Goal: Transaction & Acquisition: Purchase product/service

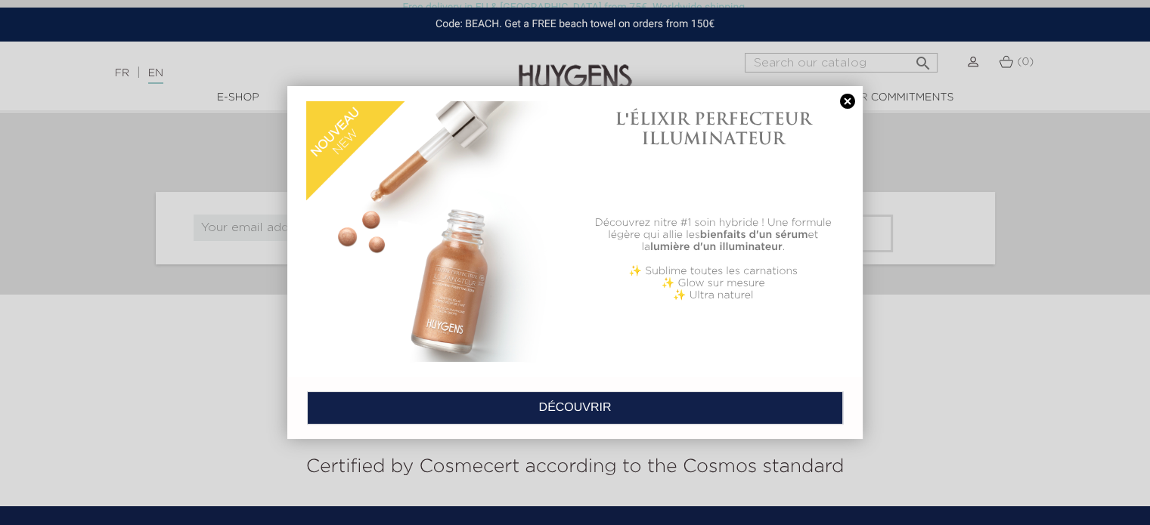
scroll to position [5820, 0]
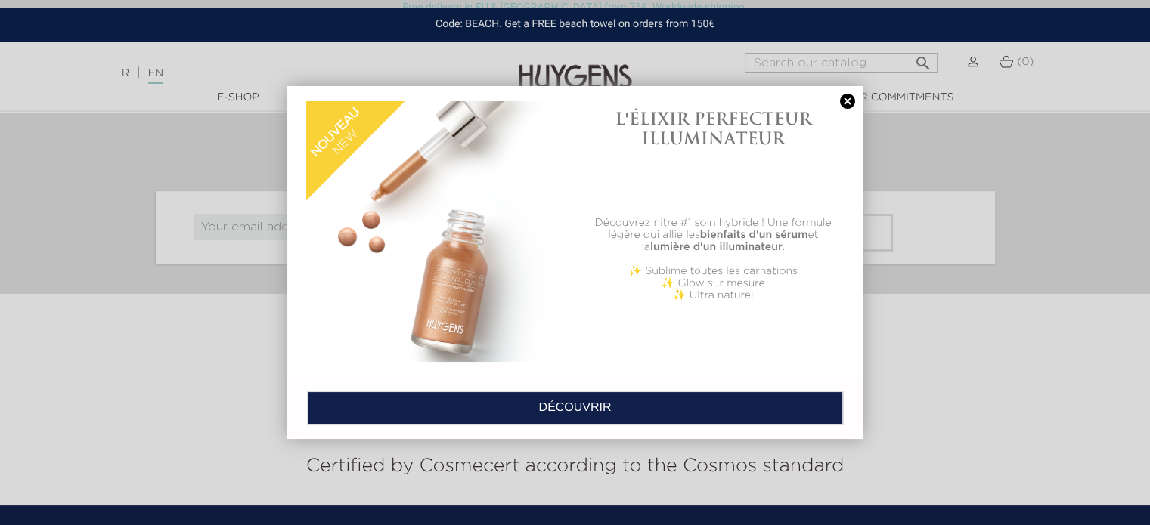
click at [844, 108] on link at bounding box center [847, 102] width 21 height 16
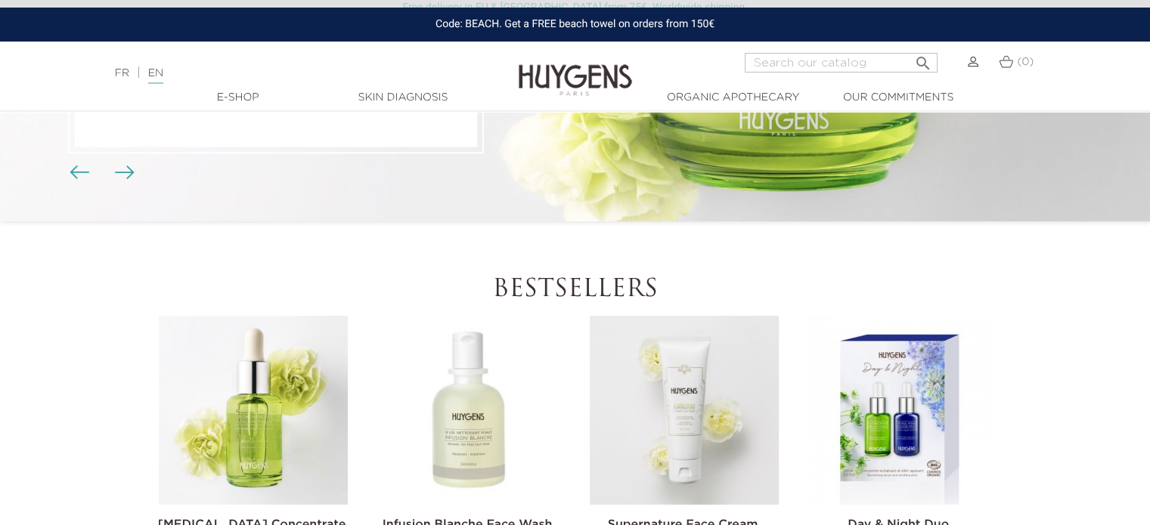
scroll to position [0, 0]
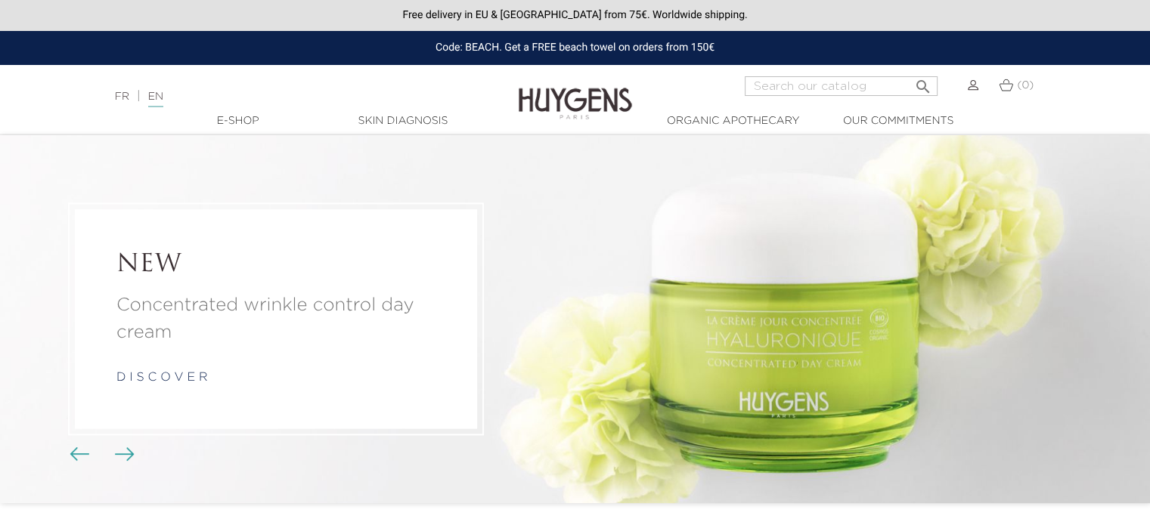
click at [117, 451] on img "Carousel buttons" at bounding box center [125, 454] width 20 height 14
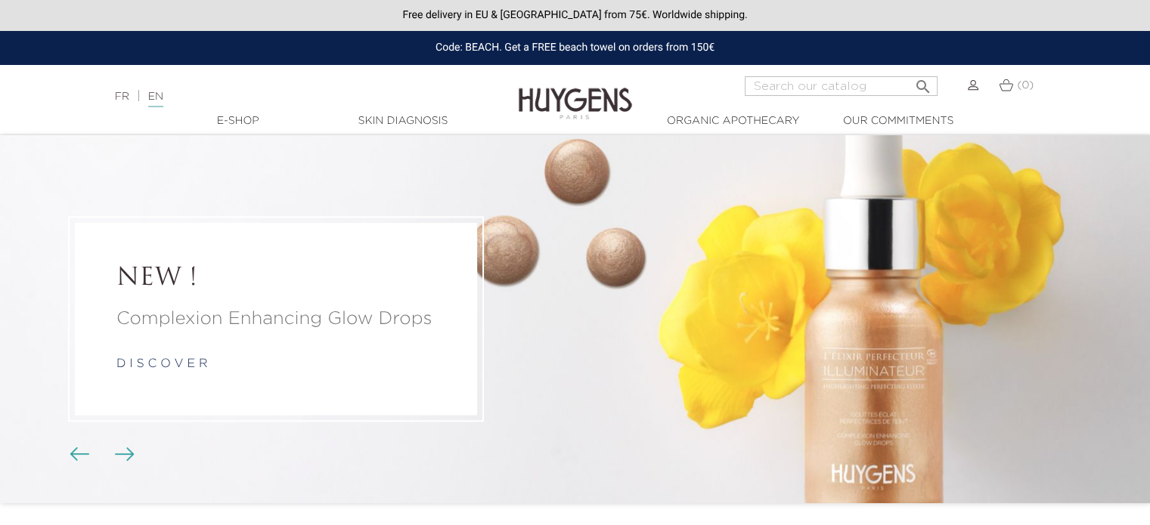
click at [118, 452] on img "Carousel buttons" at bounding box center [125, 454] width 20 height 14
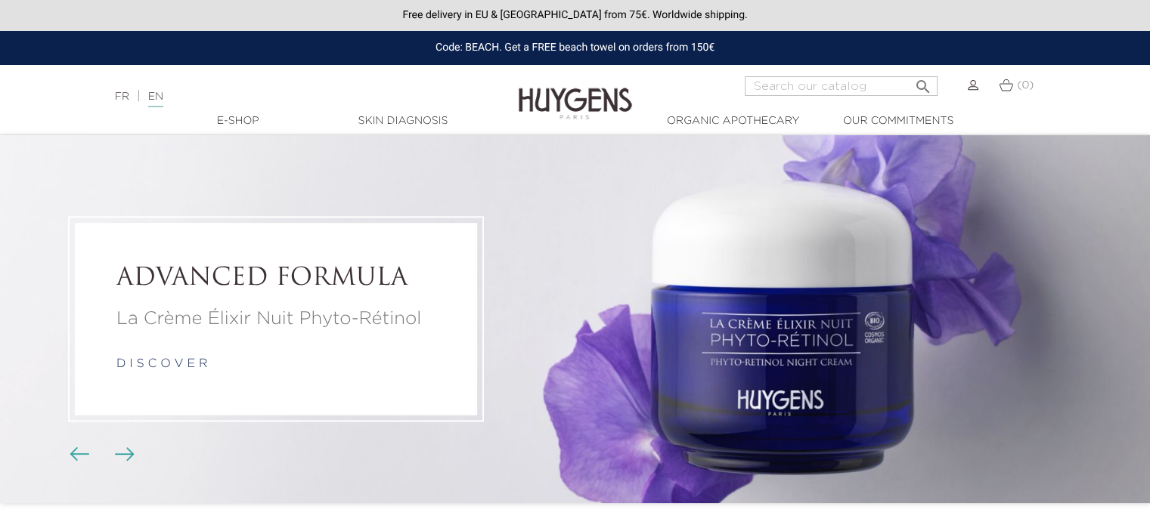
click at [118, 452] on img "Carousel buttons" at bounding box center [125, 454] width 20 height 14
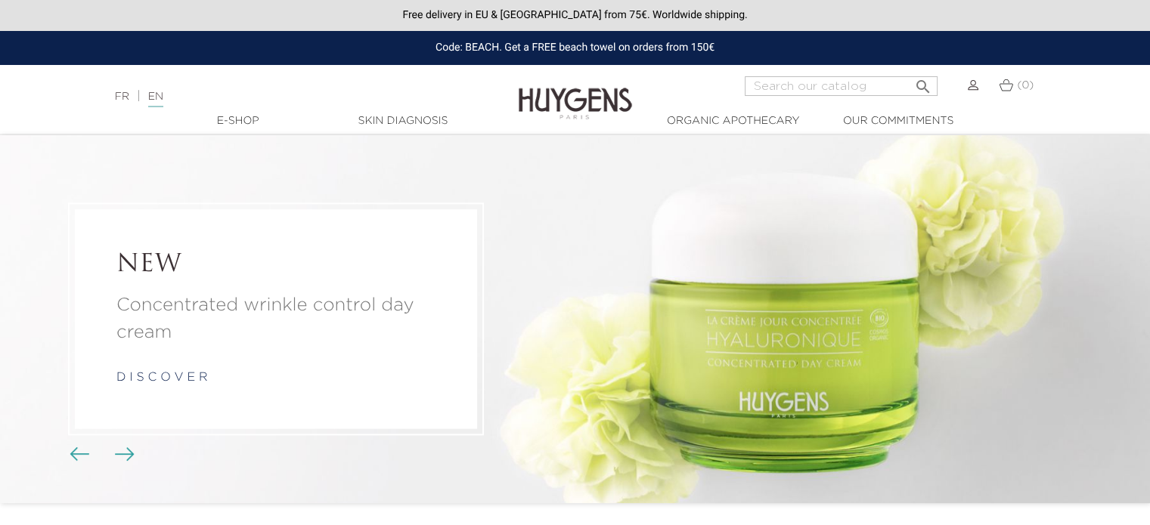
click at [118, 452] on img "Carousel buttons" at bounding box center [125, 454] width 20 height 14
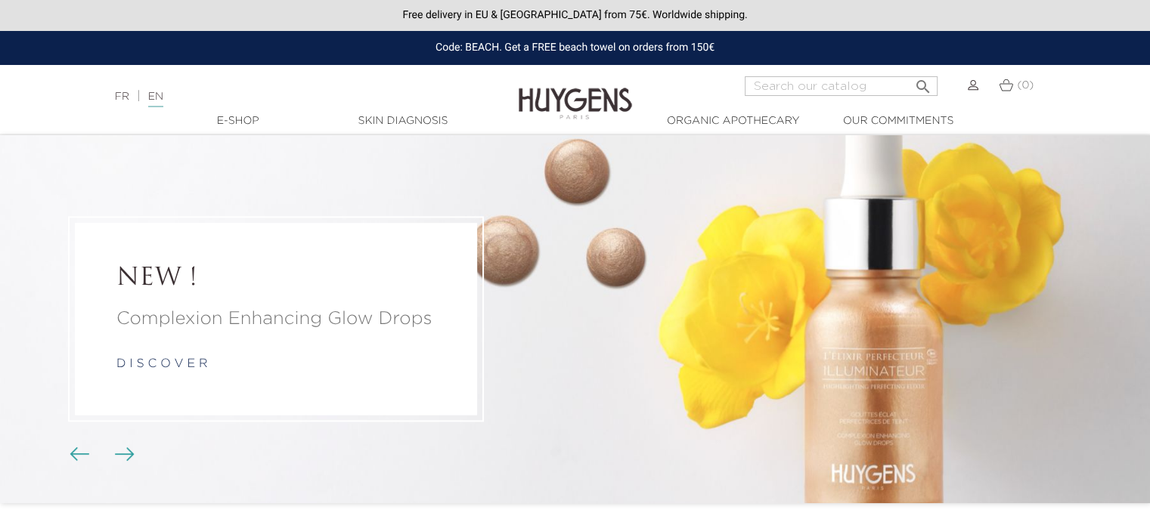
click at [118, 452] on img "Carousel buttons" at bounding box center [125, 454] width 20 height 14
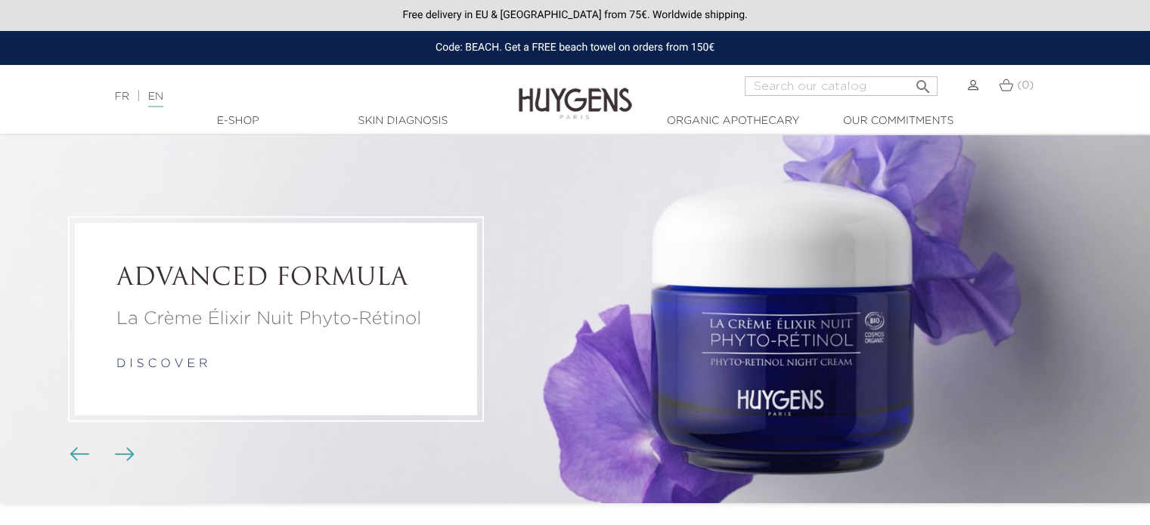
drag, startPoint x: 724, startPoint y: 352, endPoint x: 626, endPoint y: 227, distance: 159.4
drag, startPoint x: 626, startPoint y: 227, endPoint x: 580, endPoint y: 259, distance: 55.8
click at [580, 259] on li "ADVANCED FORMULA La Crème Élixir Nuit Phyto-Rétinol d i s c o v e r" at bounding box center [575, 319] width 1150 height 368
click at [440, 308] on div "ADVANCED FORMULA La Crème Élixir Nuit Phyto-Rétinol d i s c o v e r" at bounding box center [276, 319] width 402 height 191
drag, startPoint x: 587, startPoint y: 306, endPoint x: 717, endPoint y: 376, distance: 147.1
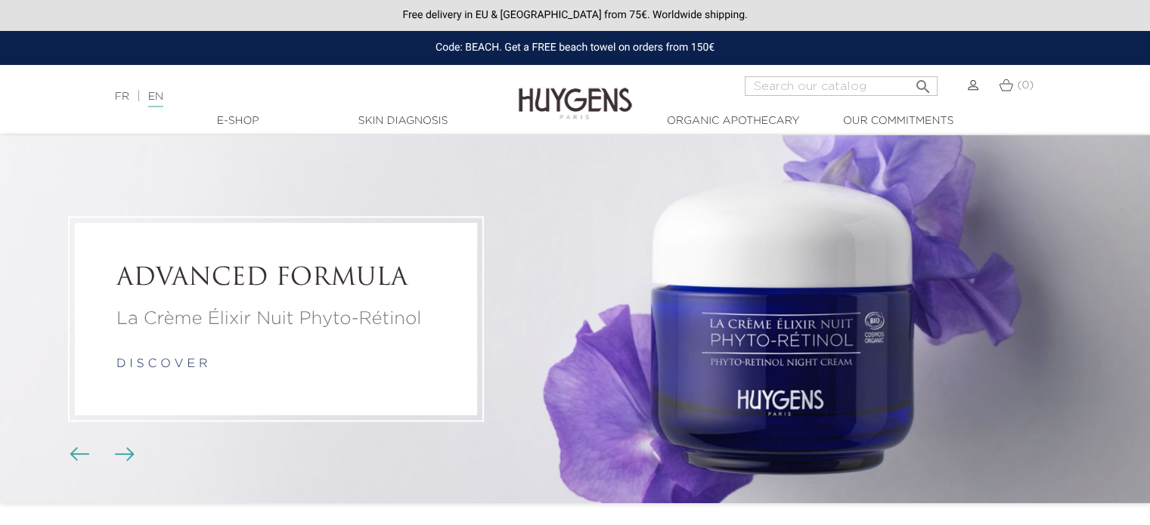
click at [717, 376] on li "ADVANCED FORMULA La Crème Élixir Nuit Phyto-Rétinol d i s c o v e r" at bounding box center [575, 319] width 1150 height 368
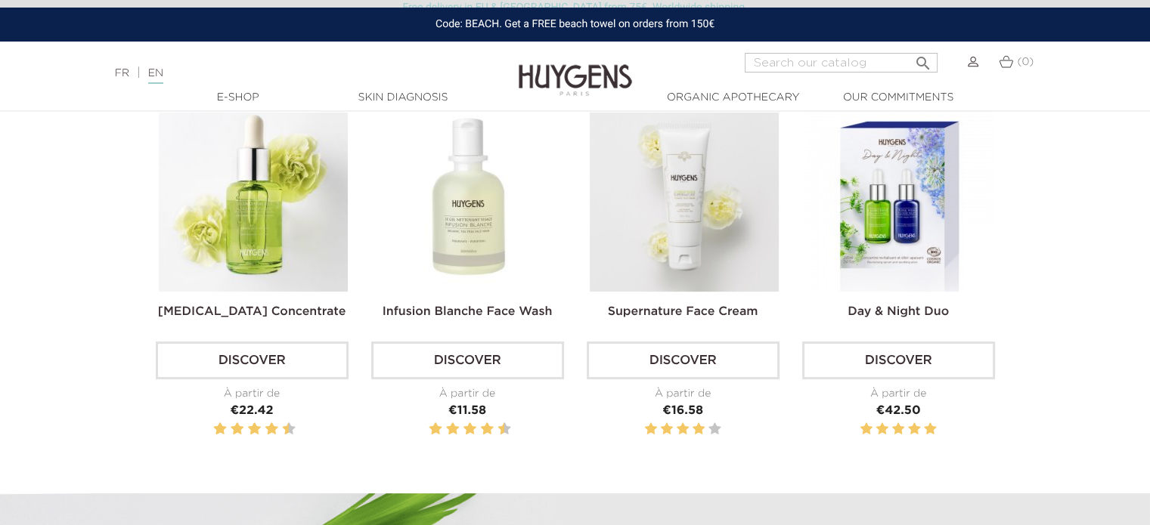
scroll to position [529, 0]
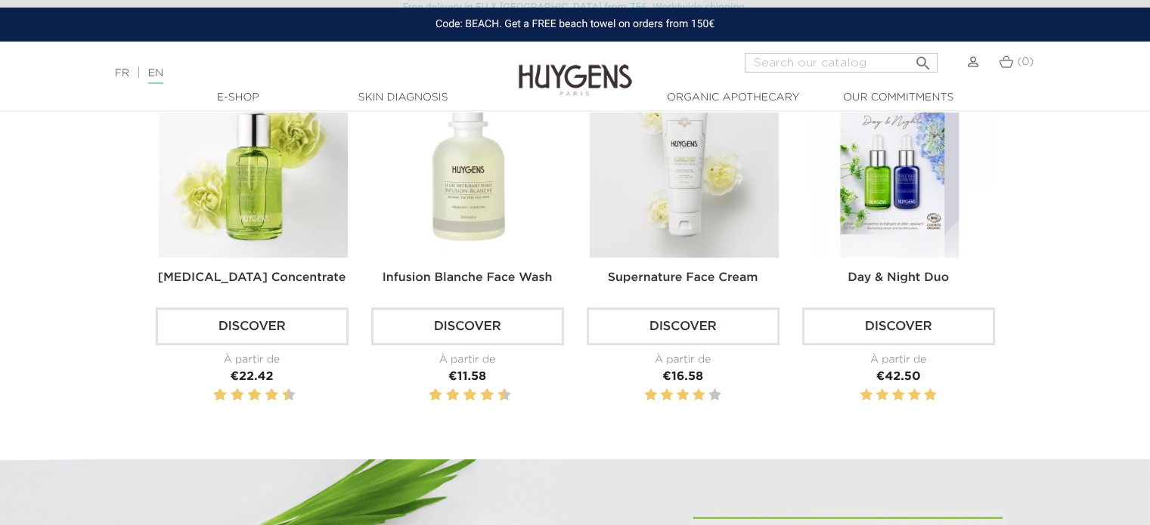
click at [683, 212] on img at bounding box center [684, 163] width 189 height 189
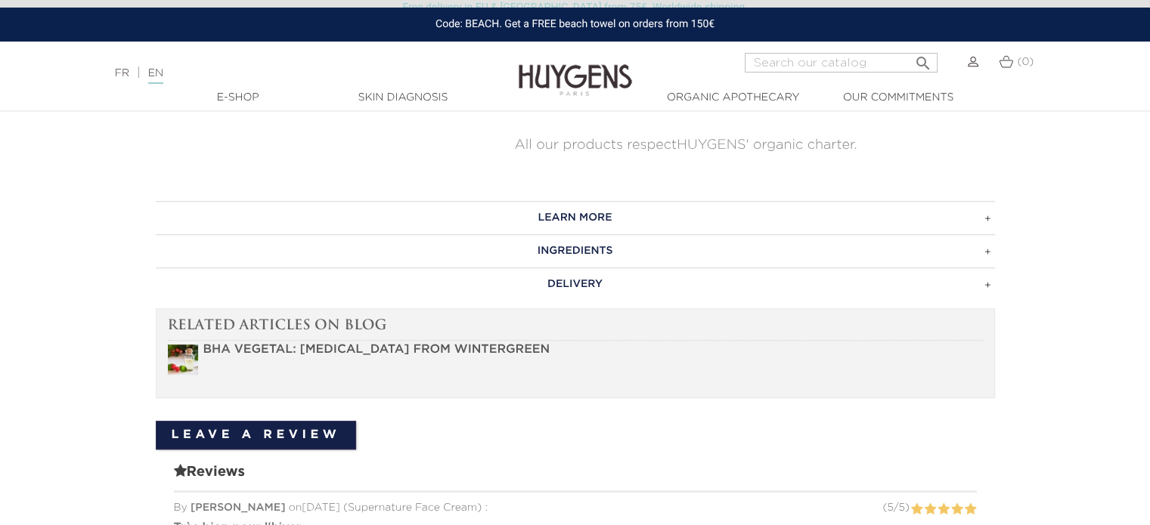
scroll to position [907, 0]
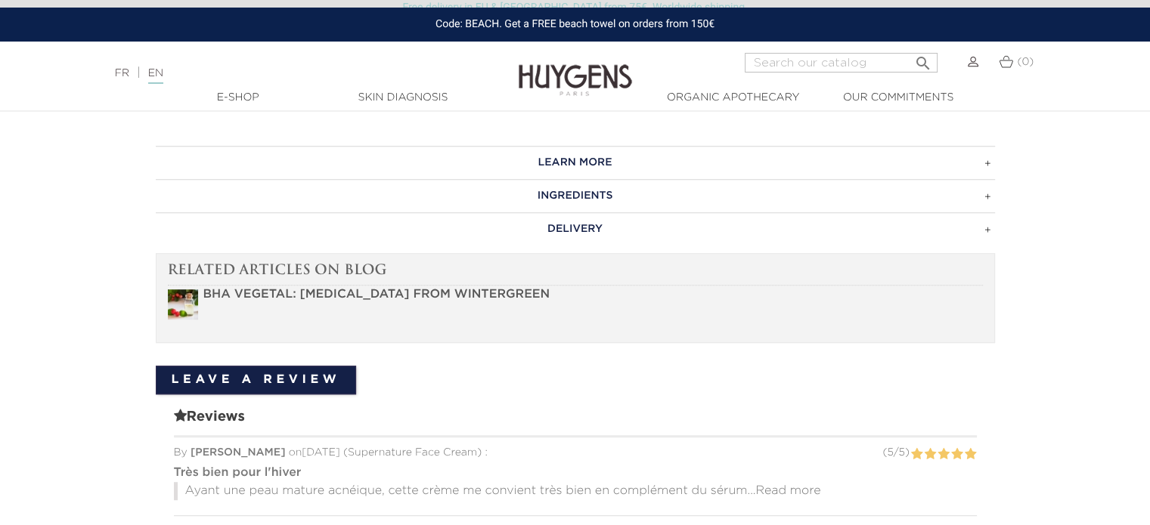
click at [983, 170] on h3 "LEARN MORE" at bounding box center [575, 162] width 839 height 33
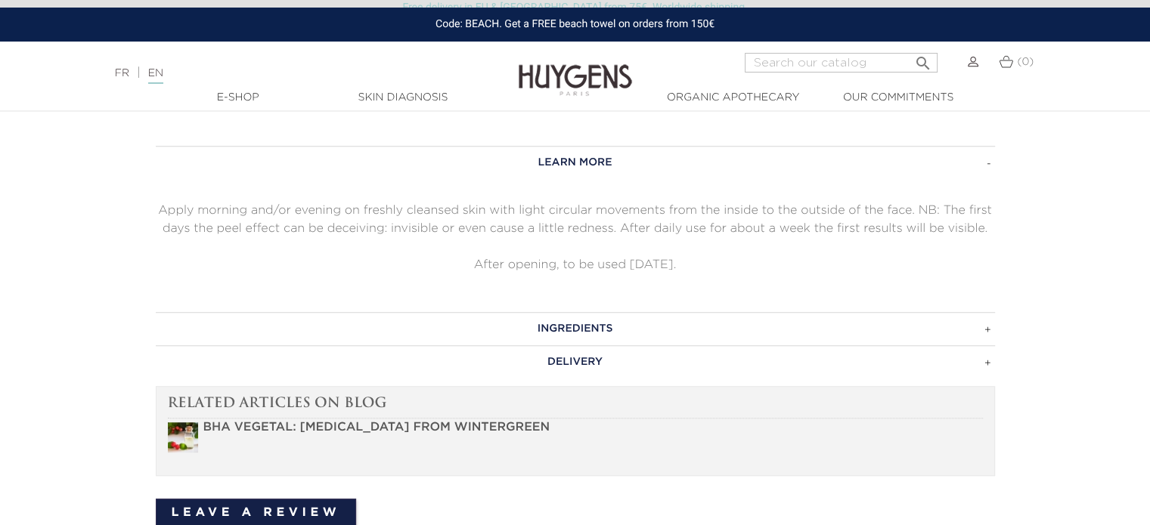
click at [983, 170] on h3 "LEARN MORE" at bounding box center [575, 162] width 839 height 33
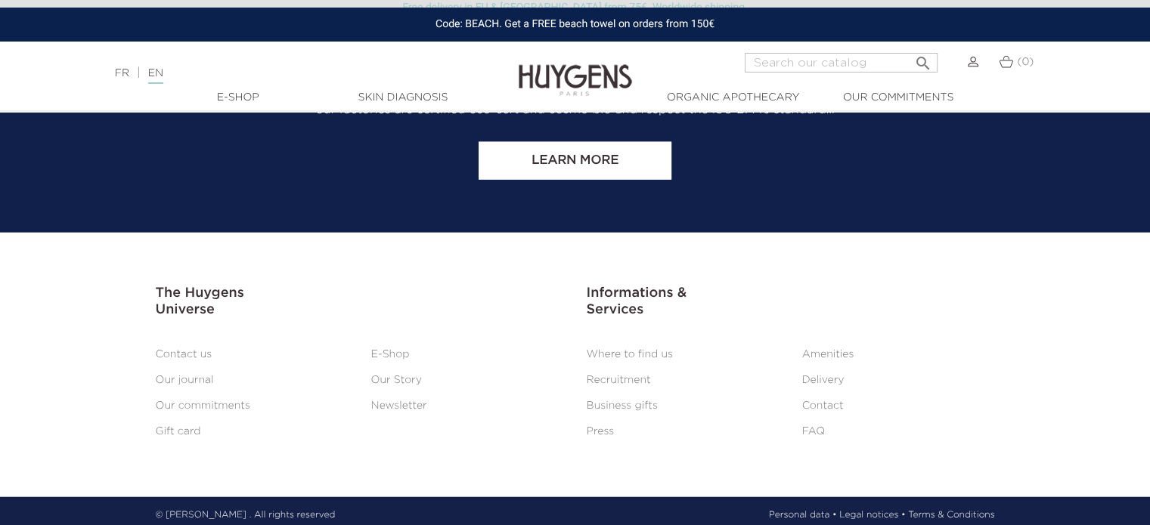
scroll to position [3588, 0]
